Goal: Task Accomplishment & Management: Complete application form

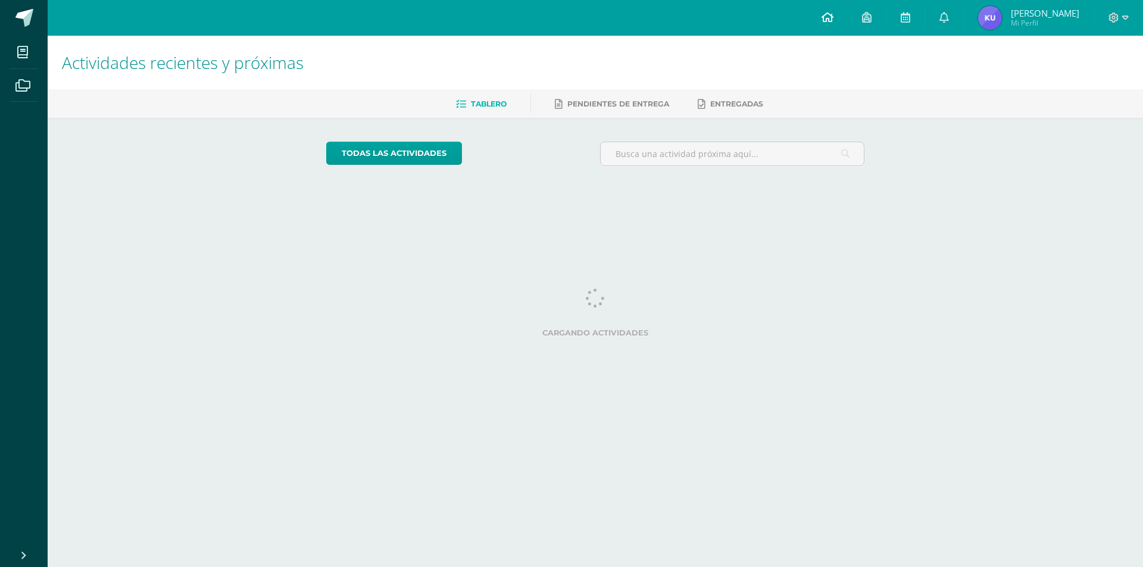
click at [833, 13] on icon at bounding box center [828, 17] width 12 height 11
click at [833, 20] on icon at bounding box center [828, 17] width 12 height 11
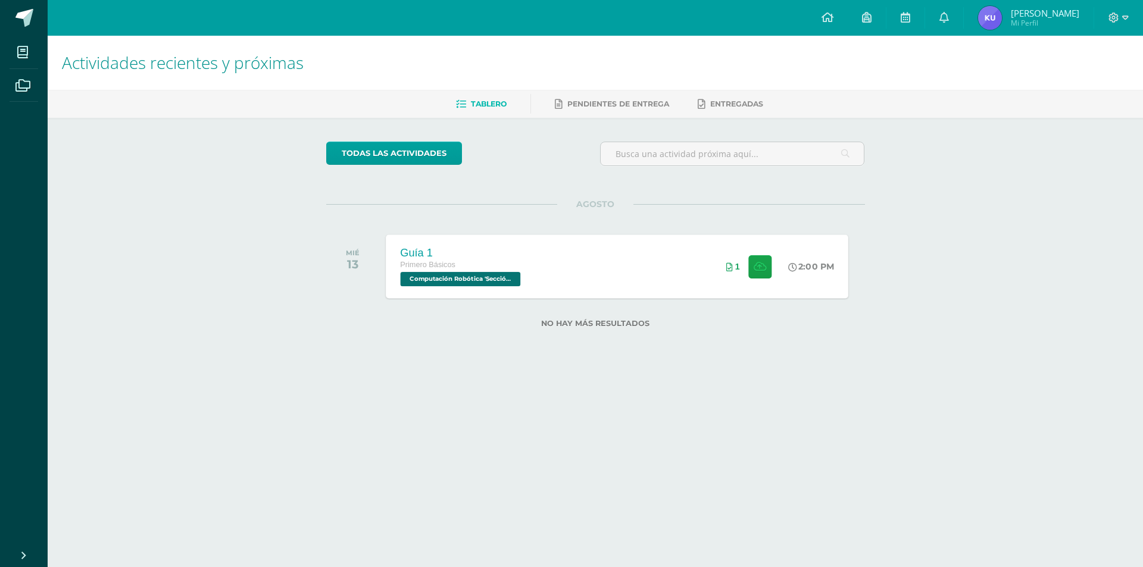
click at [474, 279] on span "Computación Robótica 'Sección Única'" at bounding box center [460, 279] width 120 height 14
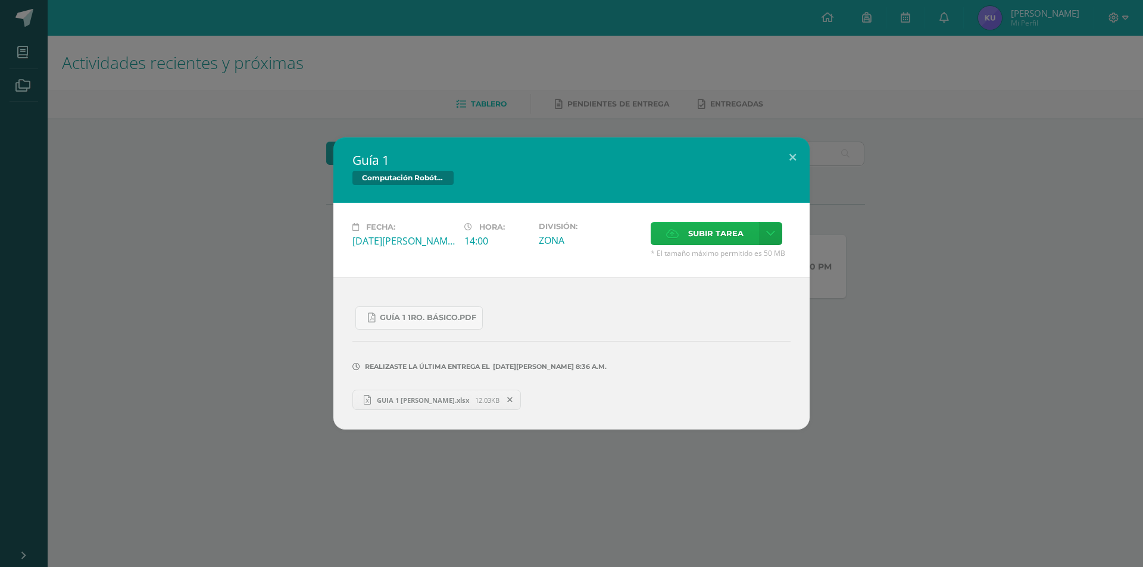
click at [676, 226] on label "Subir tarea" at bounding box center [705, 233] width 108 height 23
click at [0, 0] on input "Subir tarea" at bounding box center [0, 0] width 0 height 0
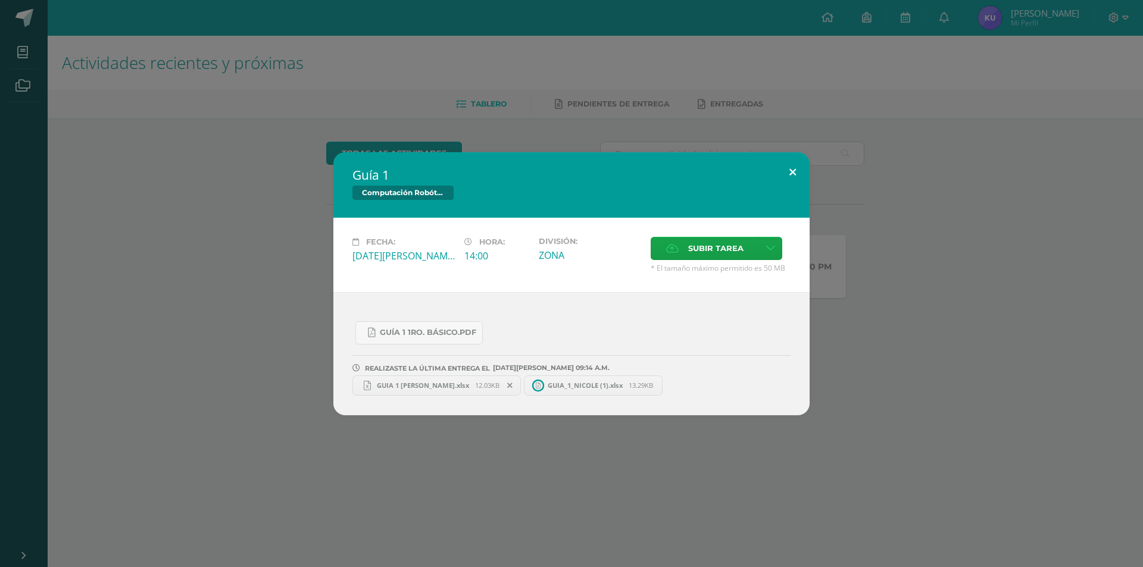
click at [792, 164] on button at bounding box center [793, 172] width 34 height 40
